Goal: Obtain resource: Download file/media

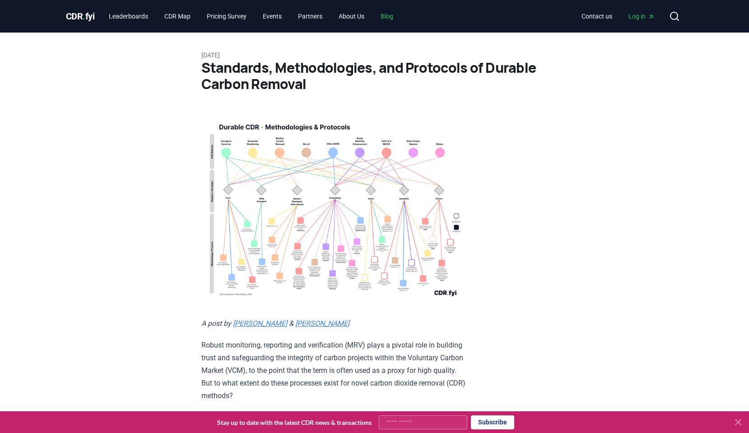
click at [400, 18] on link "Blog" at bounding box center [386, 16] width 27 height 16
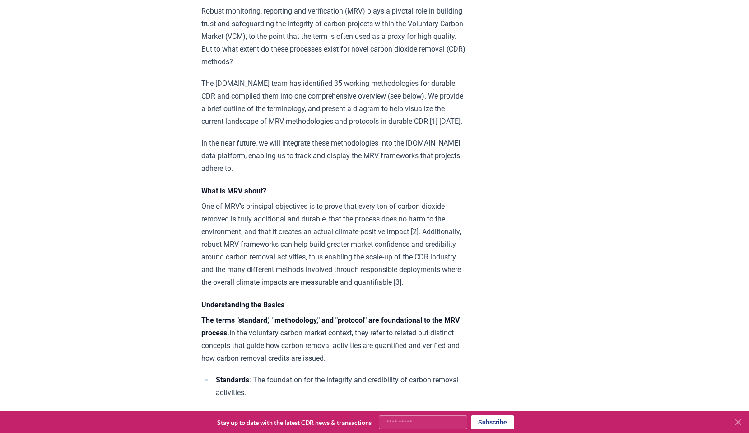
scroll to position [334, 0]
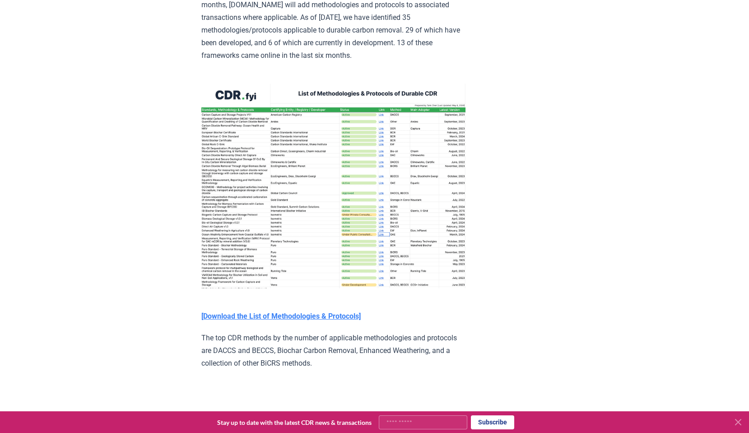
scroll to position [1264, 0]
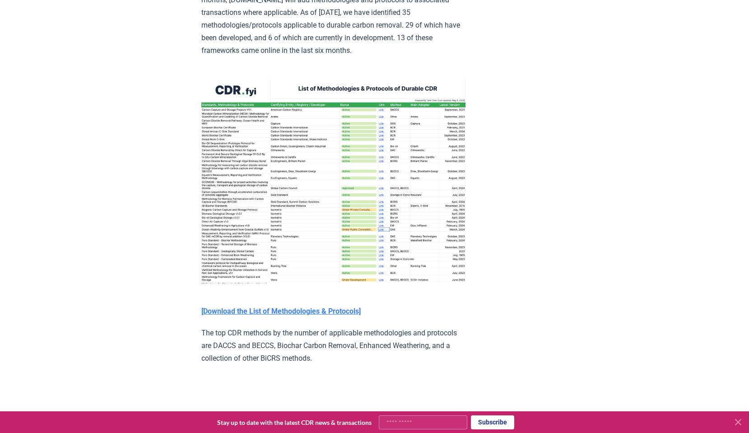
click at [301, 307] on strong "[Download the List of Methodologies & Protocols]" at bounding box center [280, 311] width 159 height 9
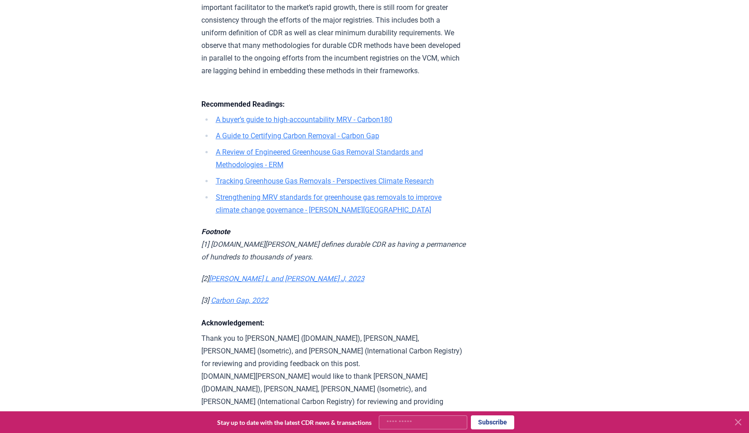
scroll to position [2585, 0]
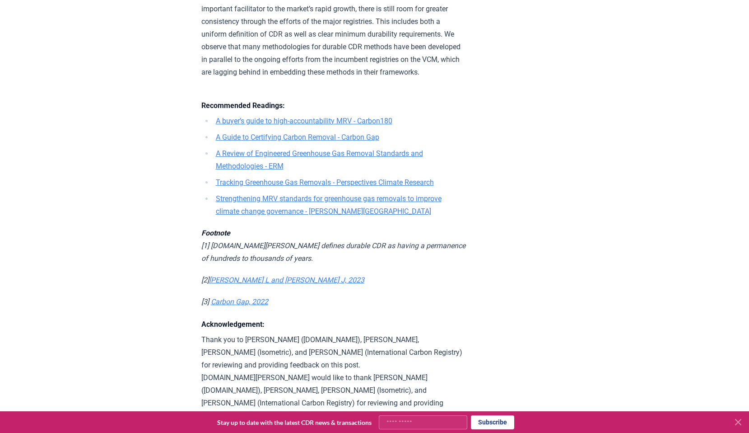
click at [252, 333] on p "Thank you to Antti Vihavainen (Puro.earth), Chris Podgorney, Lukas May (Isometr…" at bounding box center [333, 396] width 264 height 126
drag, startPoint x: 252, startPoint y: 311, endPoint x: 284, endPoint y: 311, distance: 31.6
click at [284, 333] on p "Thank you to Antti Vihavainen (Puro.earth), Chris Podgorney, Lukas May (Isometr…" at bounding box center [333, 396] width 264 height 126
copy p "Antti Vihavainen"
